Goal: Task Accomplishment & Management: Complete application form

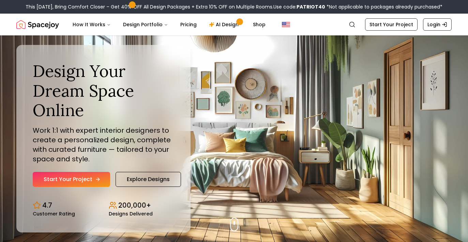
click at [72, 180] on link "Start Your Project" at bounding box center [71, 179] width 77 height 15
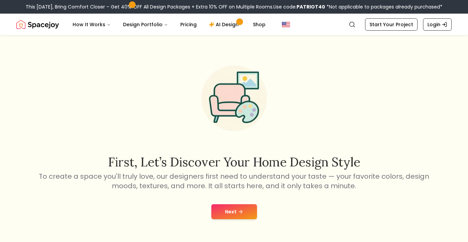
click at [236, 215] on button "Next" at bounding box center [234, 211] width 46 height 15
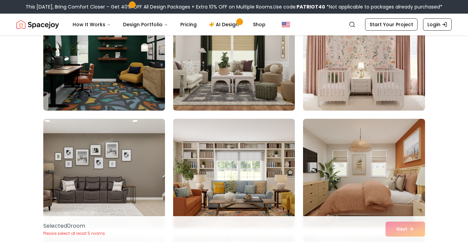
scroll to position [758, 0]
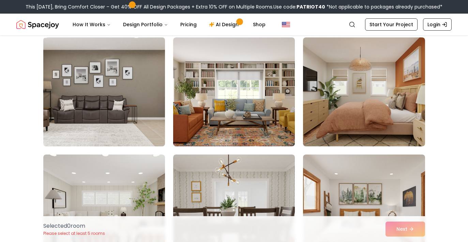
click at [113, 60] on img at bounding box center [104, 92] width 128 height 114
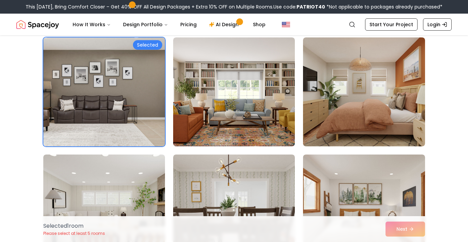
click at [152, 45] on div "Selected" at bounding box center [147, 45] width 29 height 10
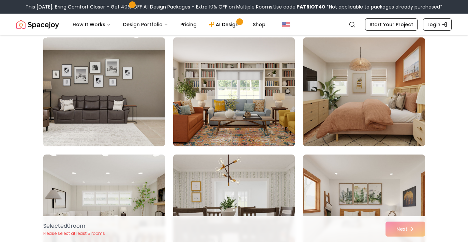
click at [152, 45] on img at bounding box center [104, 92] width 128 height 114
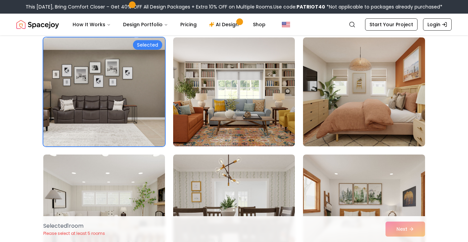
click at [405, 227] on div "Selected 1 room Please select at least 5 rooms Next" at bounding box center [234, 229] width 392 height 26
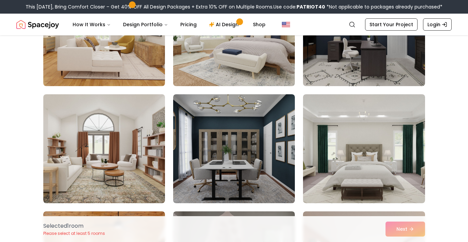
scroll to position [1654, 0]
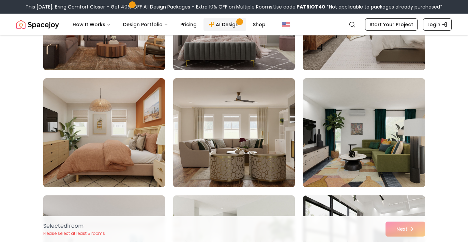
click at [227, 24] on link "AI Design" at bounding box center [224, 25] width 43 height 14
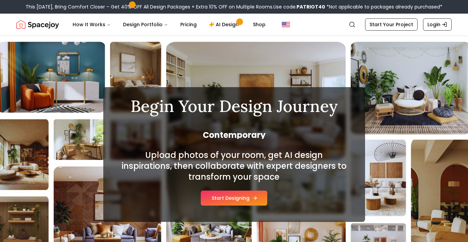
click at [238, 200] on button "Start Designing" at bounding box center [234, 198] width 66 height 15
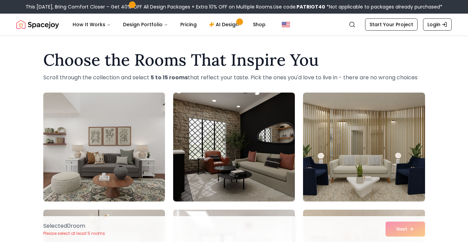
click at [133, 144] on img at bounding box center [104, 147] width 128 height 114
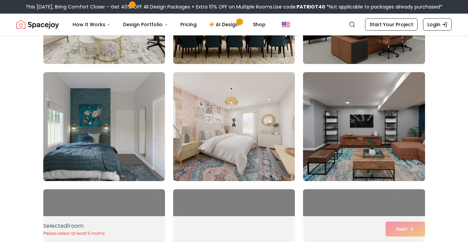
scroll to position [1105, 0]
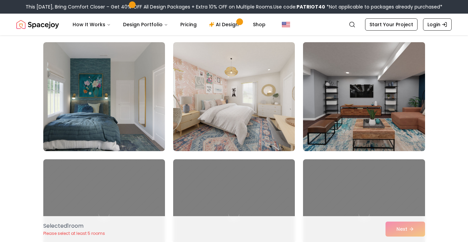
click at [364, 112] on img at bounding box center [364, 96] width 128 height 114
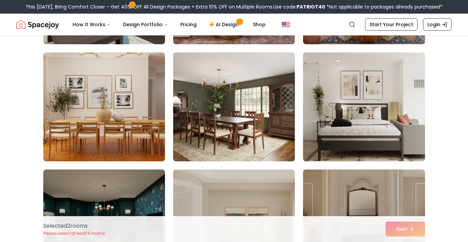
scroll to position [1327, 0]
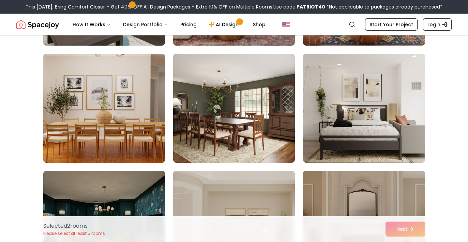
click at [125, 100] on img at bounding box center [104, 108] width 128 height 114
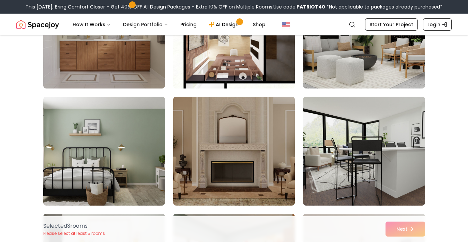
scroll to position [1690, 0]
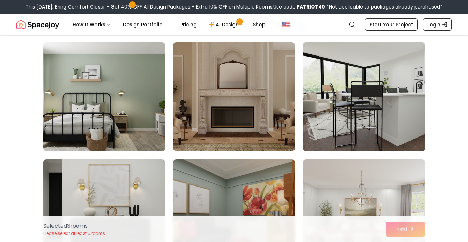
click at [377, 123] on img at bounding box center [364, 96] width 128 height 114
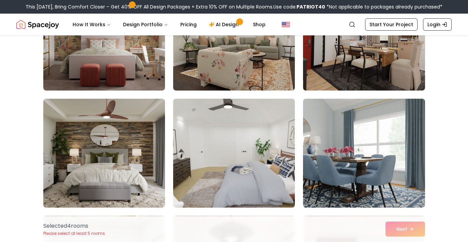
scroll to position [2150, 0]
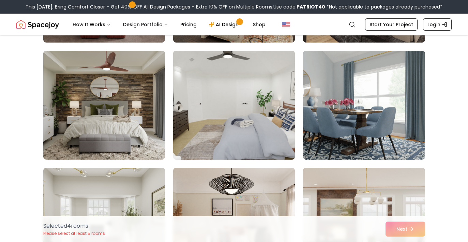
click at [282, 130] on img at bounding box center [234, 105] width 128 height 114
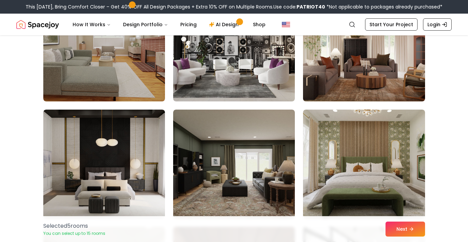
scroll to position [2584, 0]
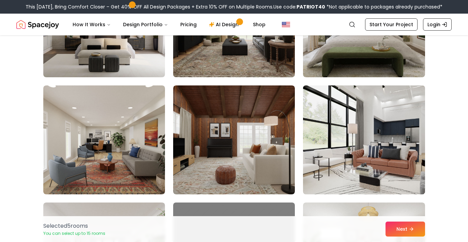
click at [397, 173] on img at bounding box center [364, 140] width 128 height 114
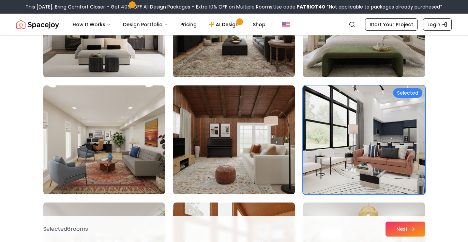
click at [414, 231] on icon at bounding box center [412, 228] width 5 height 5
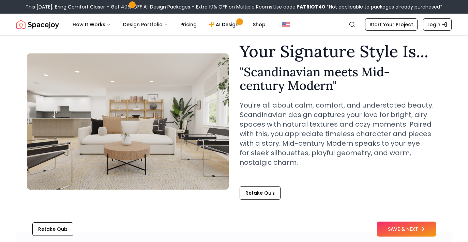
scroll to position [22, 0]
click at [415, 232] on button "SAVE & NEXT" at bounding box center [406, 229] width 59 height 15
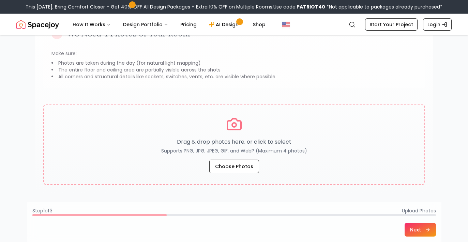
scroll to position [74, 0]
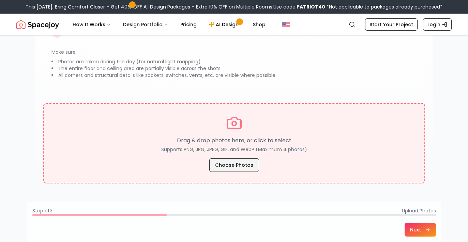
click at [236, 165] on button "Choose Photos" at bounding box center [234, 165] width 50 height 14
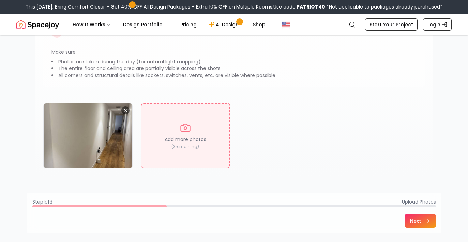
click at [422, 219] on button "Next" at bounding box center [419, 221] width 31 height 14
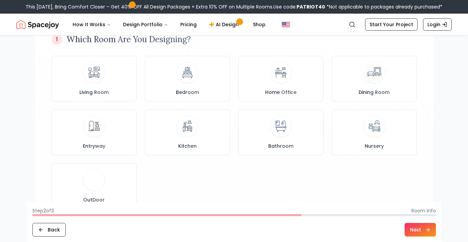
scroll to position [59, 0]
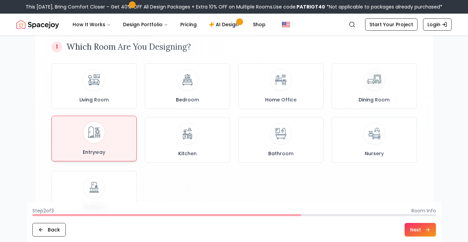
click at [99, 138] on img at bounding box center [94, 133] width 18 height 18
click at [417, 227] on button "Next" at bounding box center [419, 230] width 31 height 14
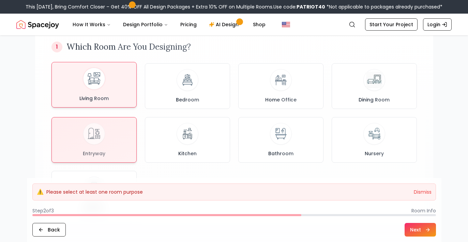
click at [110, 90] on div "Living Room" at bounding box center [94, 85] width 74 height 34
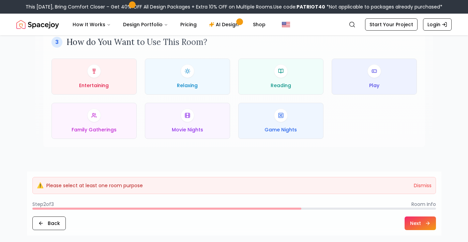
scroll to position [350, 0]
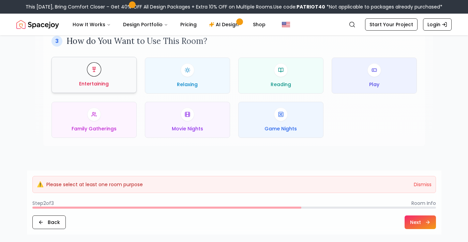
click at [100, 80] on span "Entertaining" at bounding box center [94, 83] width 30 height 7
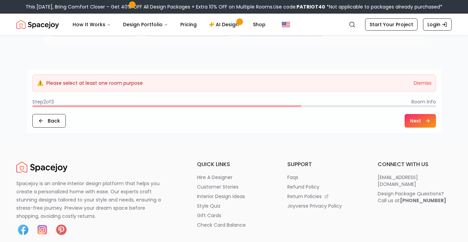
scroll to position [452, 0]
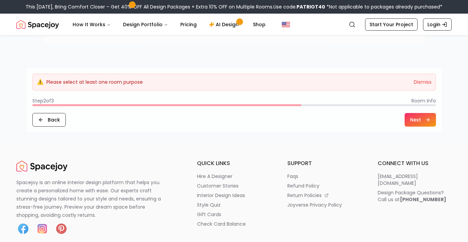
click at [416, 122] on button "Next" at bounding box center [419, 120] width 31 height 14
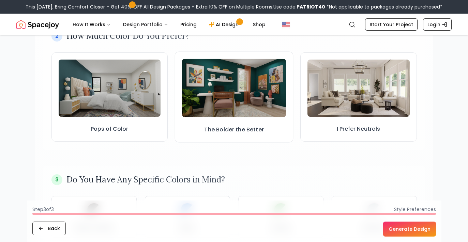
scroll to position [219, 0]
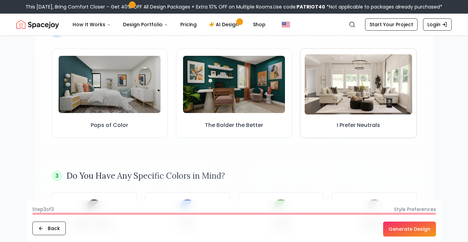
click at [349, 93] on img at bounding box center [358, 84] width 108 height 61
